Goal: Find specific page/section: Find specific page/section

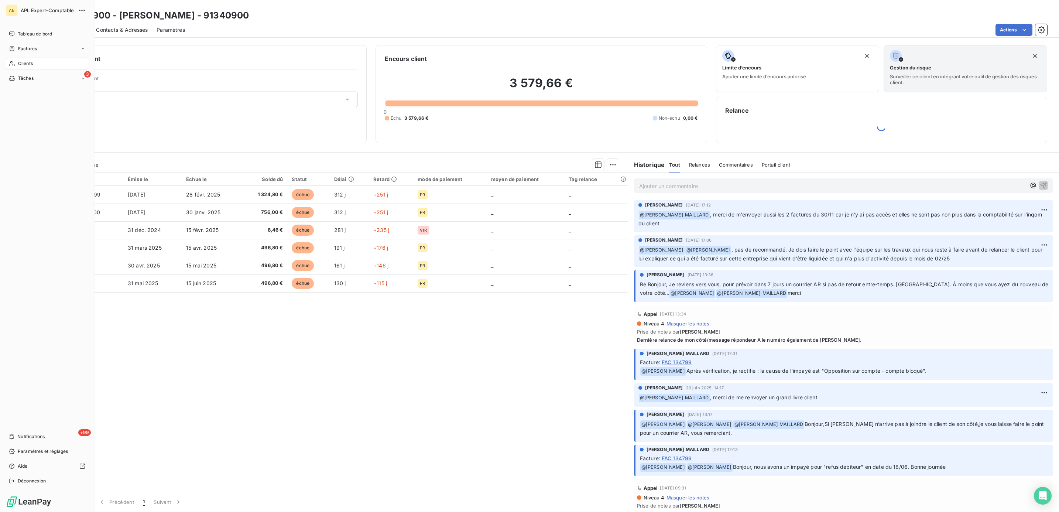
click at [17, 63] on div "Clients" at bounding box center [47, 64] width 82 height 12
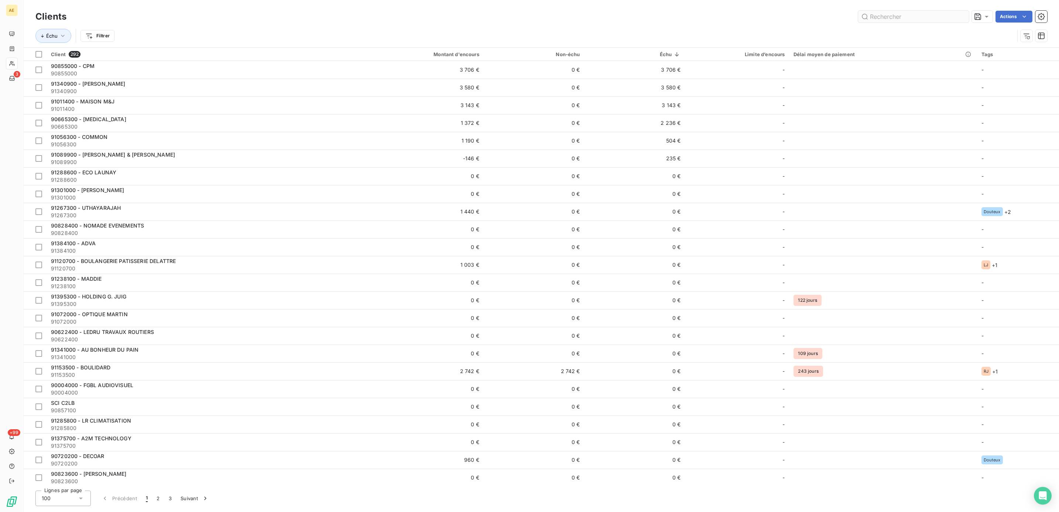
click at [880, 13] on input "text" at bounding box center [913, 17] width 111 height 12
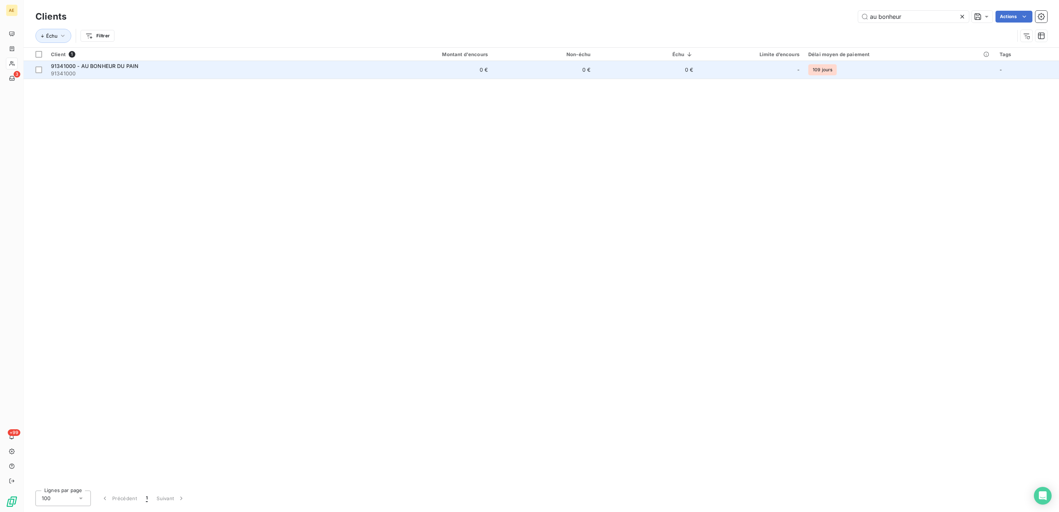
type input "au bonheur"
click at [98, 68] on span "91341000 - AU BONHEUR DU PAIN" at bounding box center [94, 66] width 87 height 6
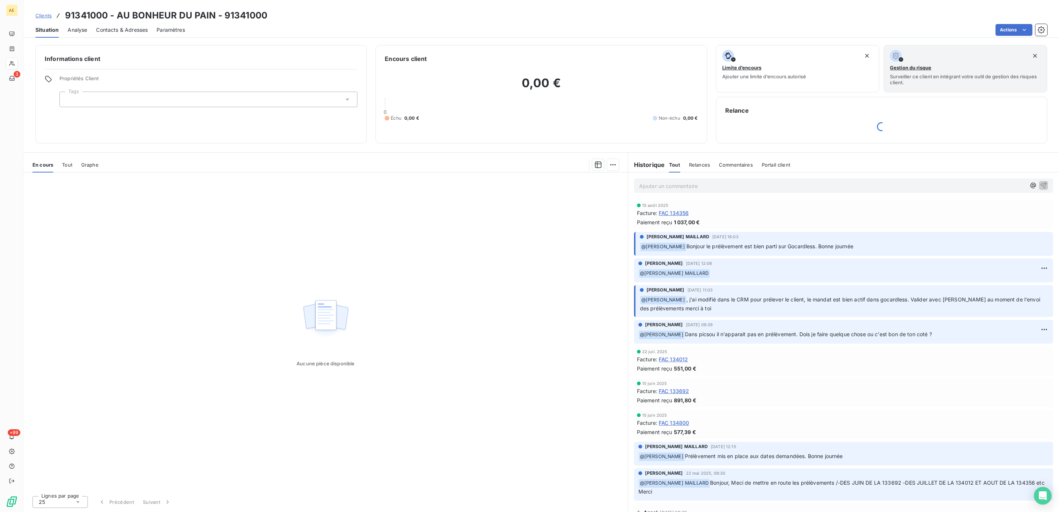
click at [671, 214] on span "FAC 134356" at bounding box center [674, 213] width 30 height 8
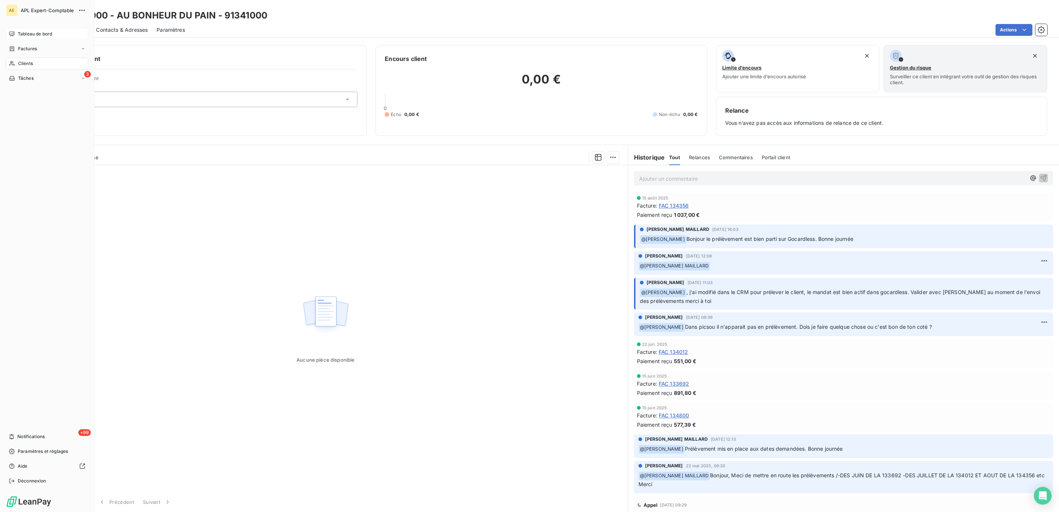
click at [26, 31] on span "Tableau de bord" at bounding box center [35, 34] width 34 height 7
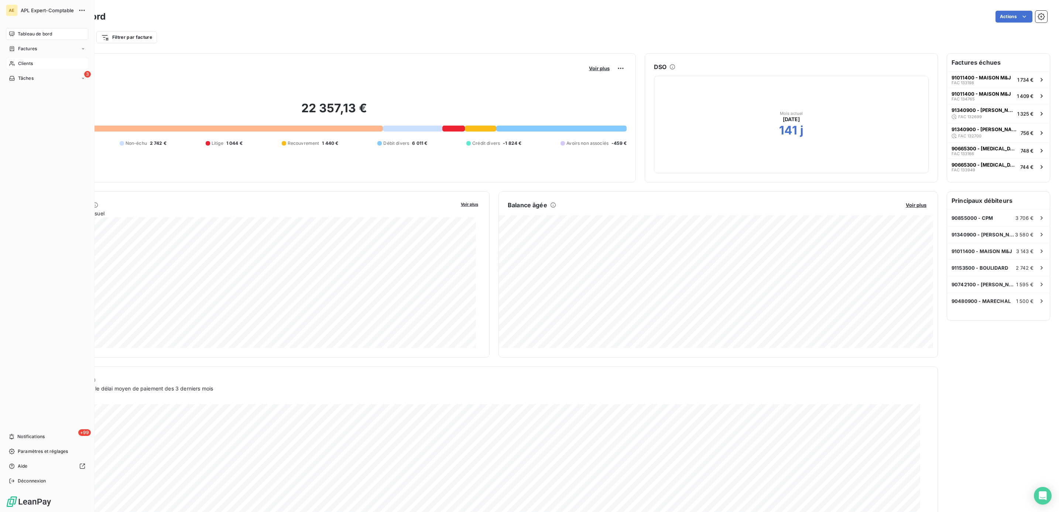
click at [28, 63] on span "Clients" at bounding box center [25, 63] width 15 height 7
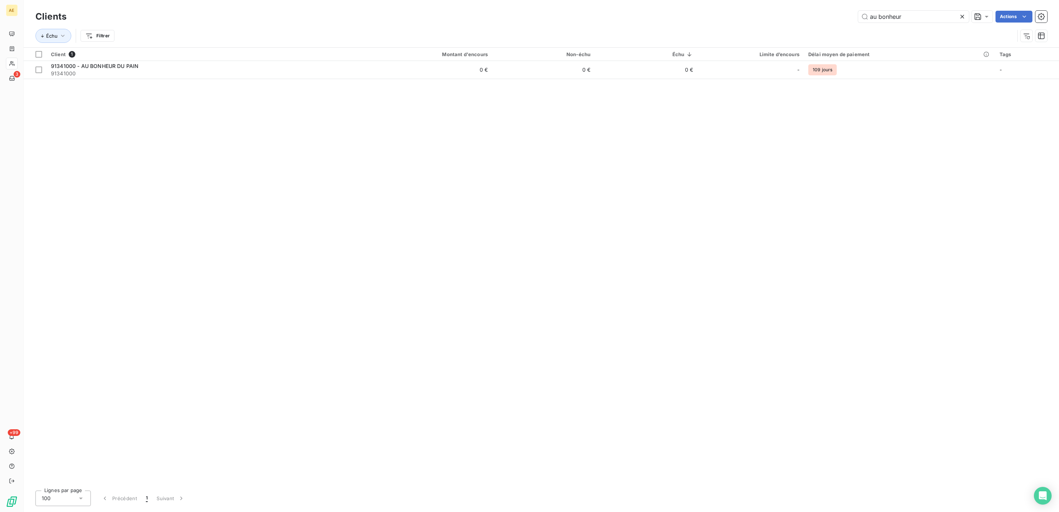
drag, startPoint x: 920, startPoint y: 18, endPoint x: 785, endPoint y: 28, distance: 135.5
click at [786, 28] on div "Clients au bonheur Actions Échu Filtrer" at bounding box center [540, 28] width 1011 height 38
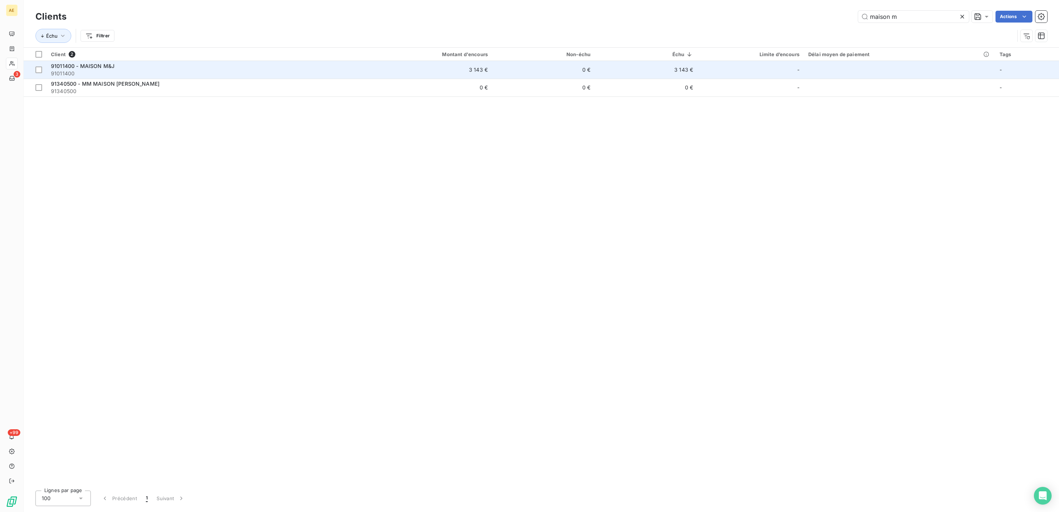
type input "maison m"
click at [66, 66] on span "91011400 - MAISON M&J" at bounding box center [82, 66] width 63 height 6
